Goal: Transaction & Acquisition: Purchase product/service

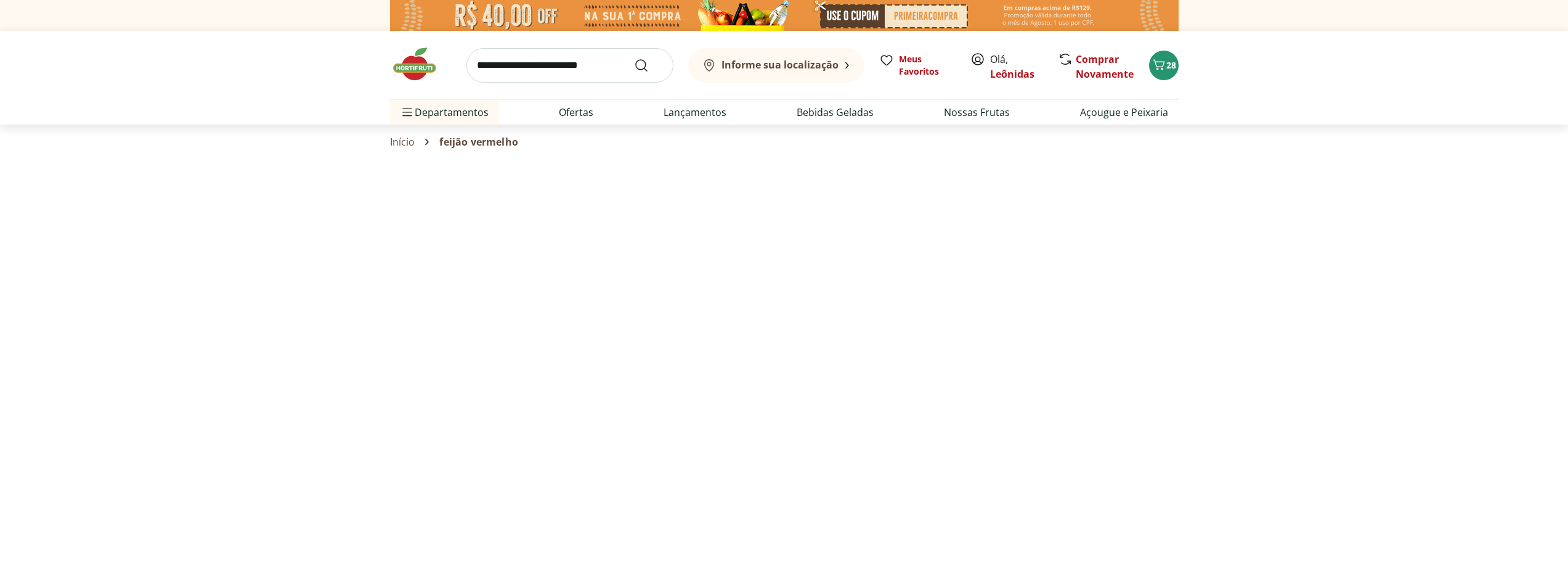
select select "**********"
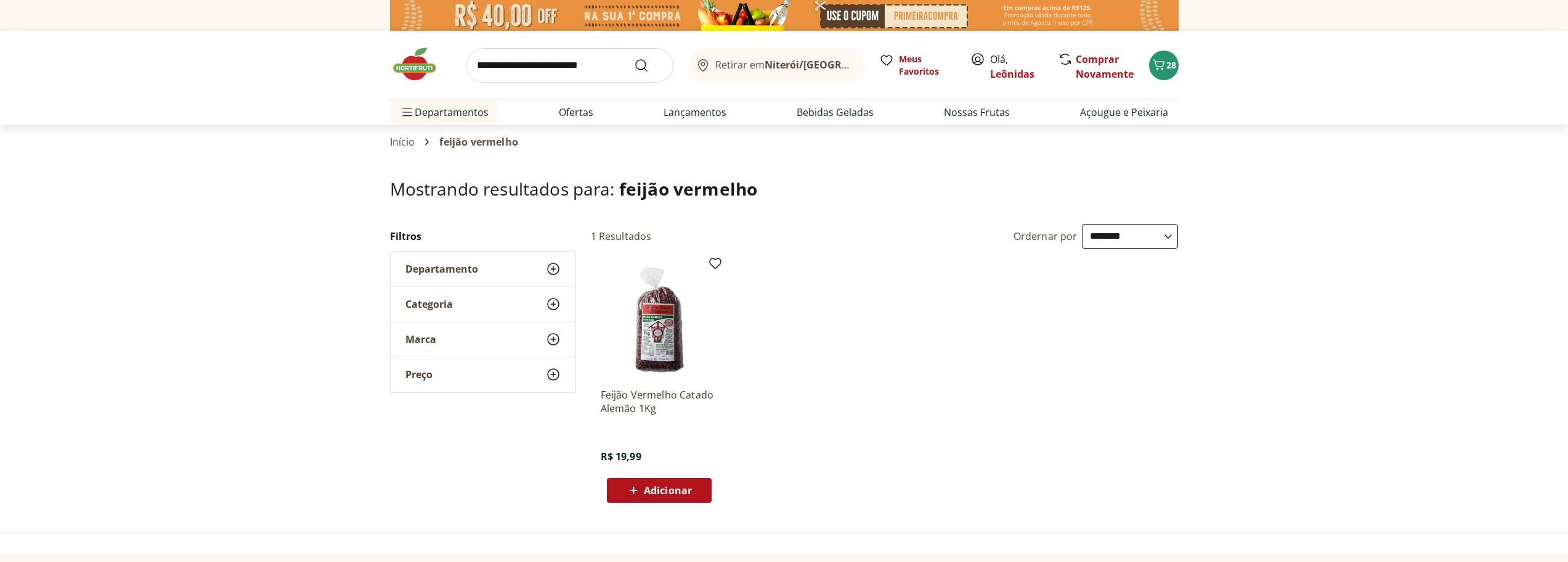
click at [670, 488] on span "Adicionar" at bounding box center [668, 490] width 48 height 10
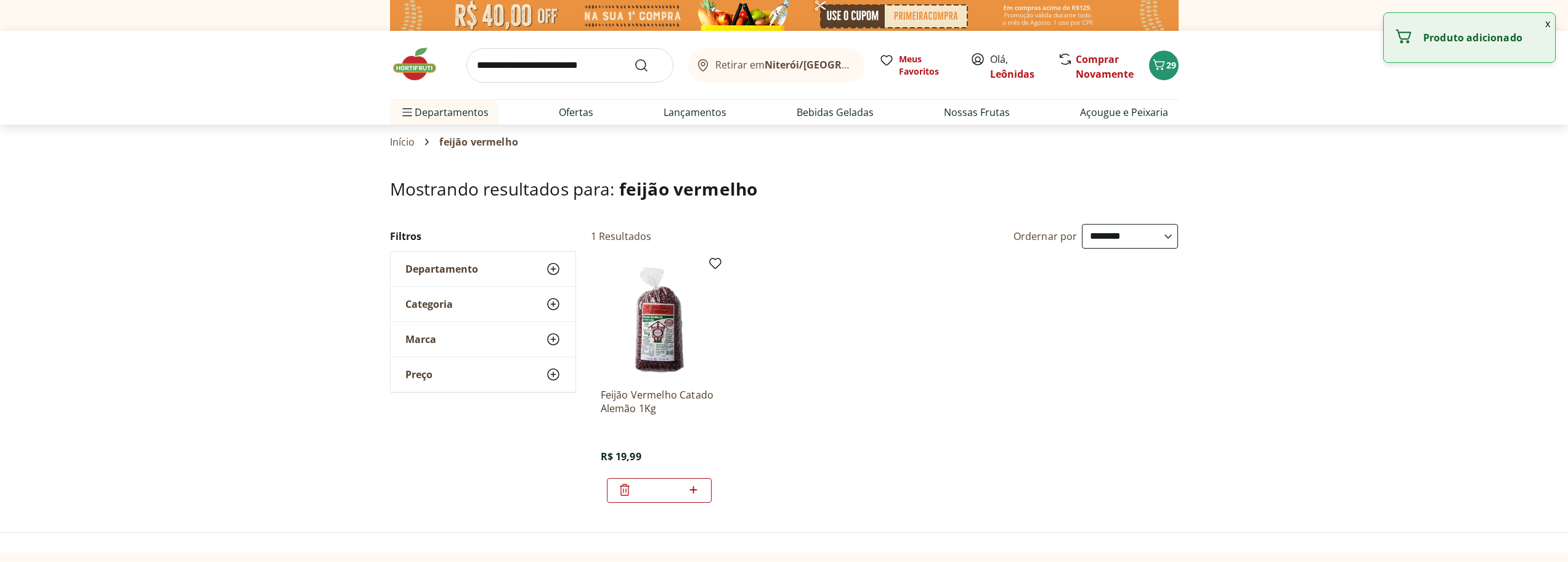
click at [433, 71] on img at bounding box center [421, 64] width 62 height 37
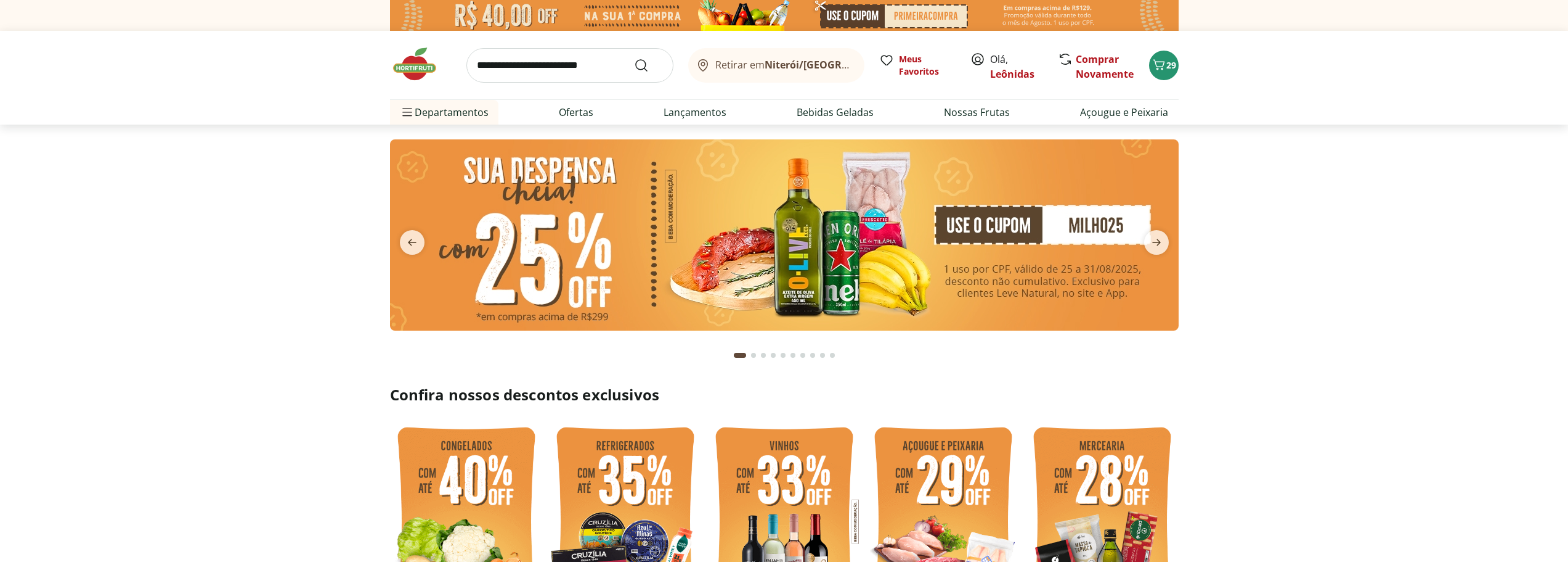
click at [1147, 62] on div "Retirar em [GEOGRAPHIC_DATA]/RJ Meus Favoritos Olá, Leônidas Comprar Novamente …" at bounding box center [785, 65] width 789 height 69
click at [1156, 64] on icon "Carrinho" at bounding box center [1159, 65] width 12 height 11
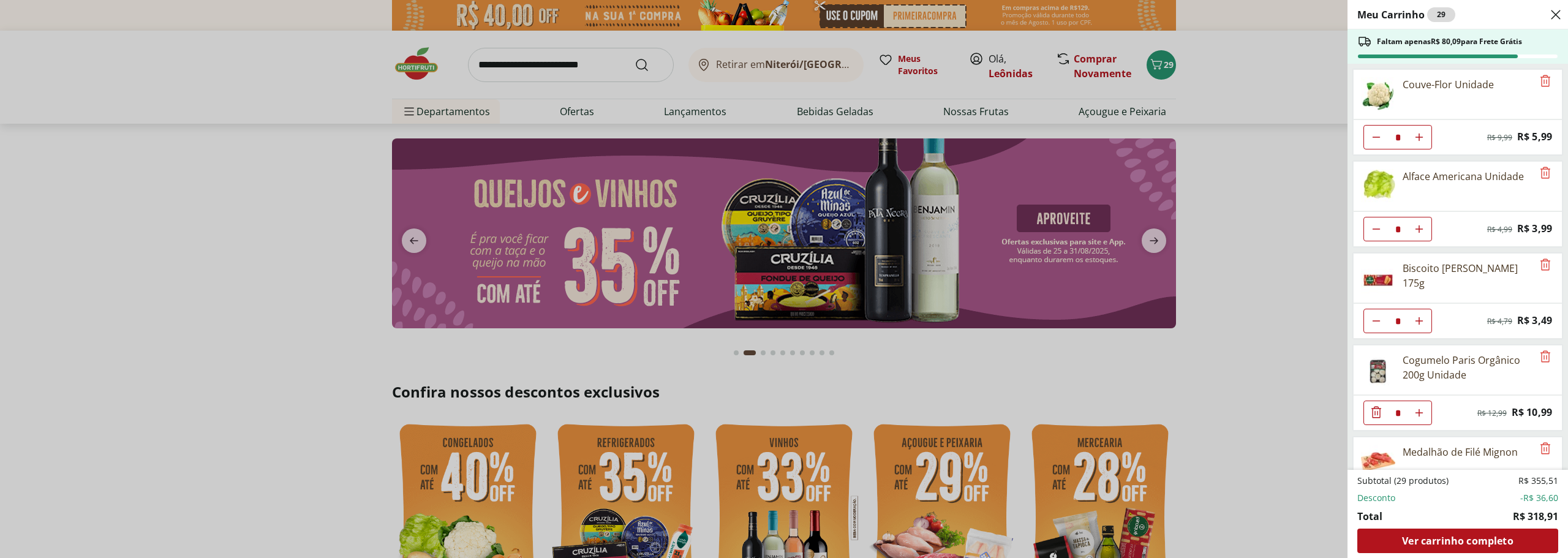
click at [1239, 297] on div "Meu Carrinho 29 Faltam apenas R$ 80,09 para Frete Grátis Couve-Flor Unidade * O…" at bounding box center [784, 279] width 1568 height 558
